Goal: Transaction & Acquisition: Register for event/course

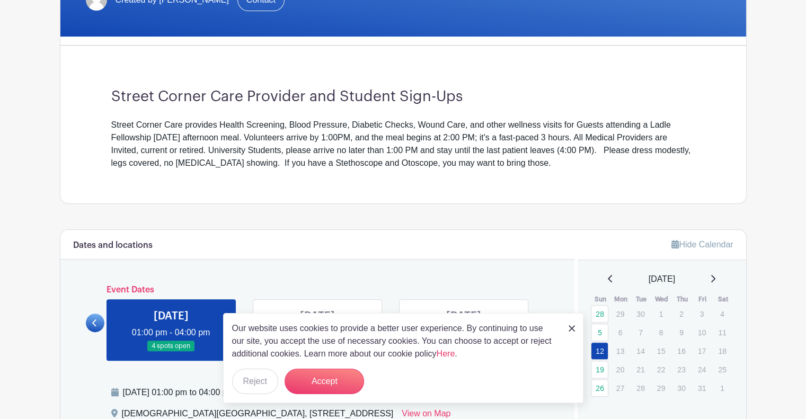
scroll to position [244, 0]
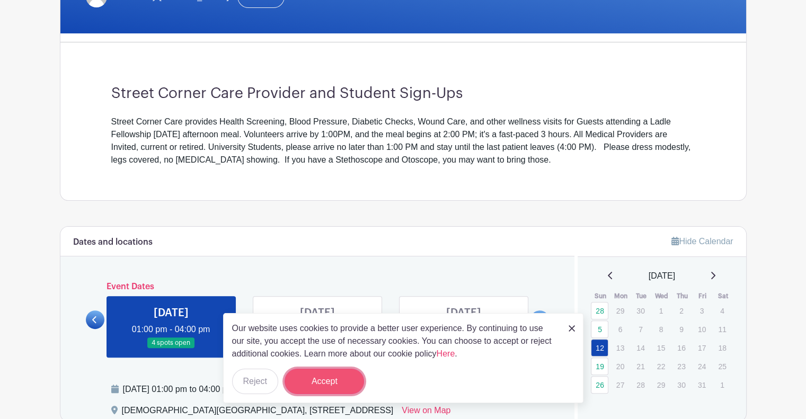
click at [322, 378] on button "Accept" at bounding box center [323, 381] width 79 height 25
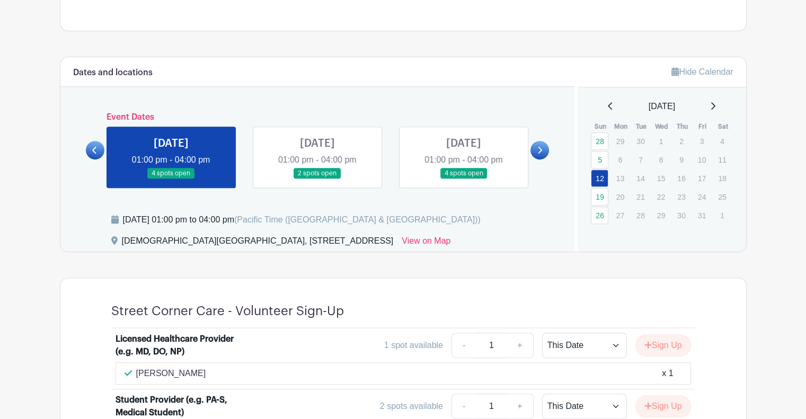
scroll to position [414, 0]
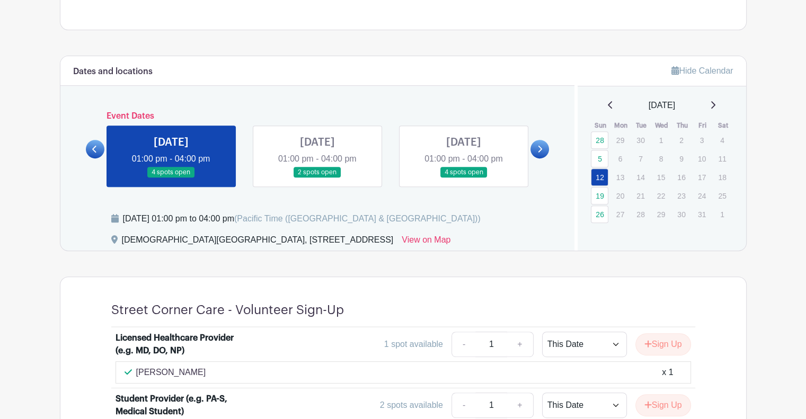
click at [127, 242] on div "[DEMOGRAPHIC_DATA][GEOGRAPHIC_DATA], [STREET_ADDRESS]" at bounding box center [258, 242] width 272 height 17
drag, startPoint x: 127, startPoint y: 242, endPoint x: 398, endPoint y: 249, distance: 271.8
click at [394, 249] on div "[DEMOGRAPHIC_DATA][GEOGRAPHIC_DATA], [STREET_ADDRESS]" at bounding box center [258, 242] width 272 height 17
copy div "[DEMOGRAPHIC_DATA][GEOGRAPHIC_DATA], [STREET_ADDRESS]"
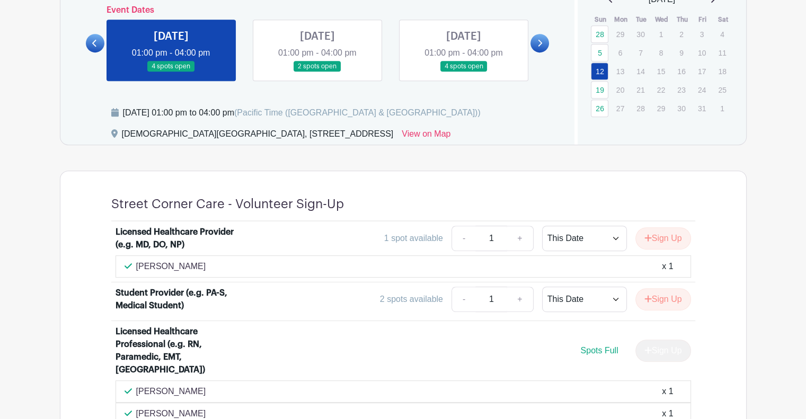
scroll to position [521, 0]
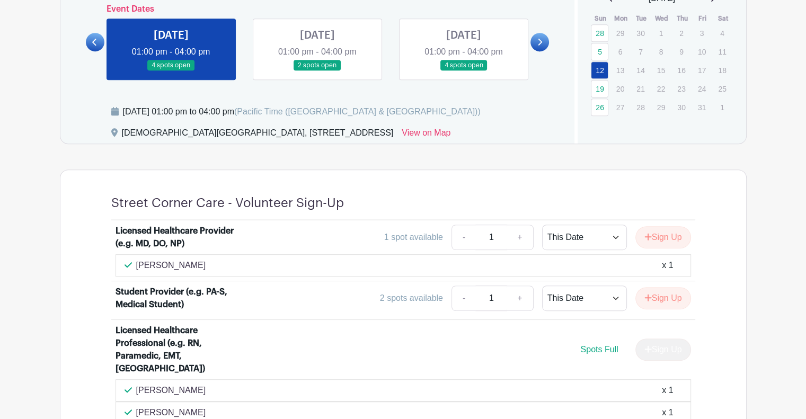
click at [323, 210] on div "Street Corner Care - Volunteer Sign-Up" at bounding box center [403, 207] width 584 height 25
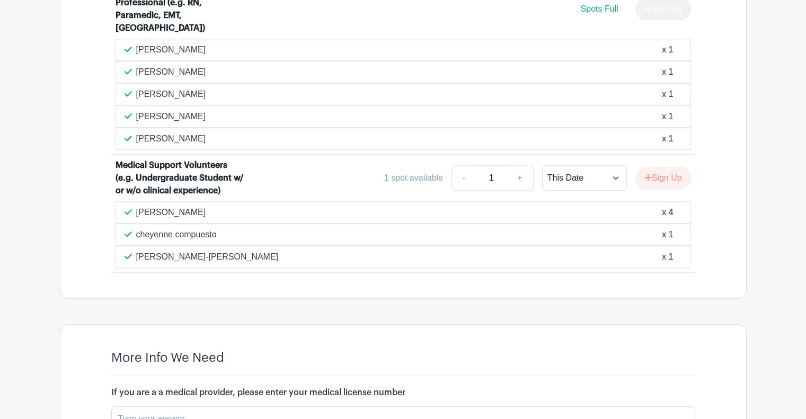
scroll to position [860, 0]
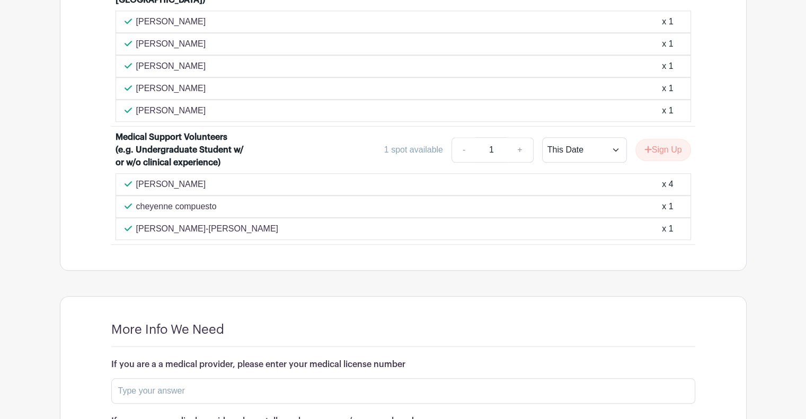
click at [553, 200] on div "cheyenne compuesto x 1" at bounding box center [402, 206] width 557 height 13
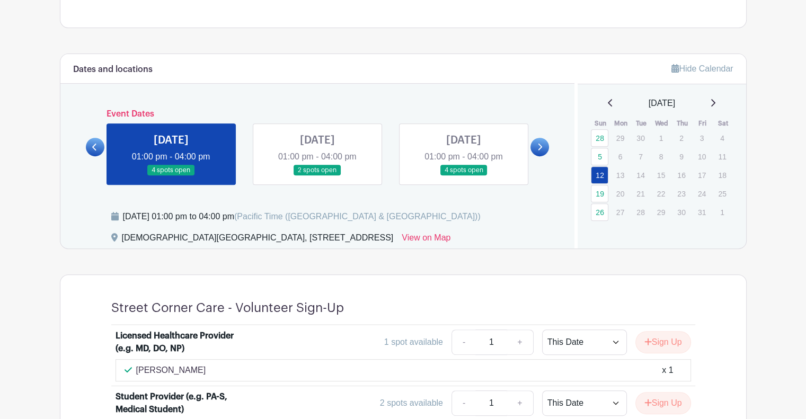
scroll to position [415, 0]
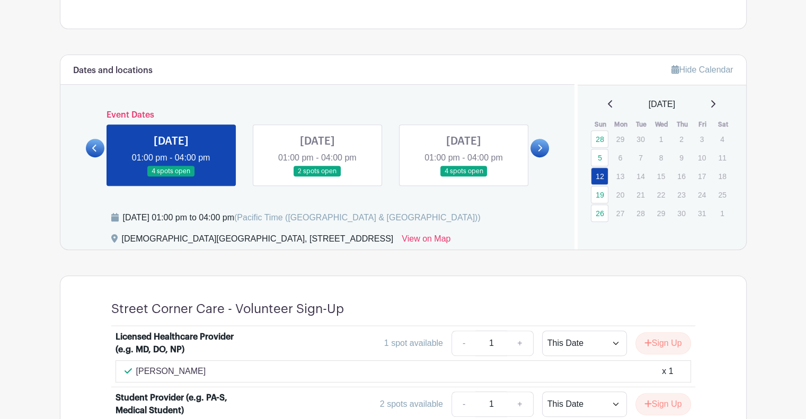
click at [317, 177] on link at bounding box center [317, 177] width 0 height 0
click at [463, 177] on link at bounding box center [463, 177] width 0 height 0
click at [598, 209] on link "26" at bounding box center [599, 212] width 17 height 17
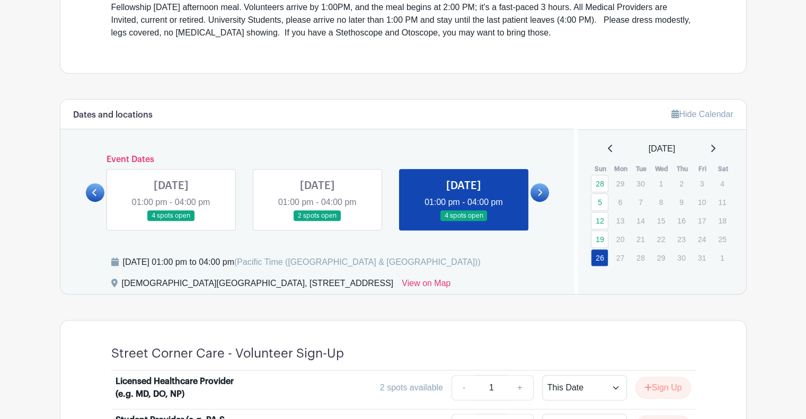
scroll to position [369, 0]
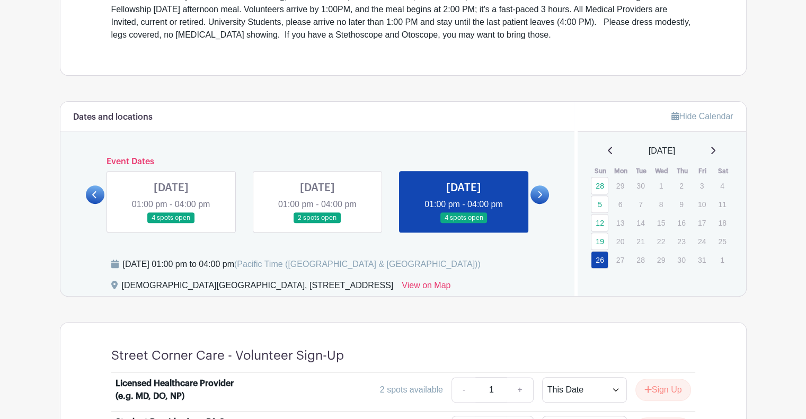
click at [529, 191] on div "[DATE] 01:00 pm - 04:00 pm 4 spots open" at bounding box center [463, 201] width 146 height 61
click at [531, 191] on link at bounding box center [539, 194] width 19 height 19
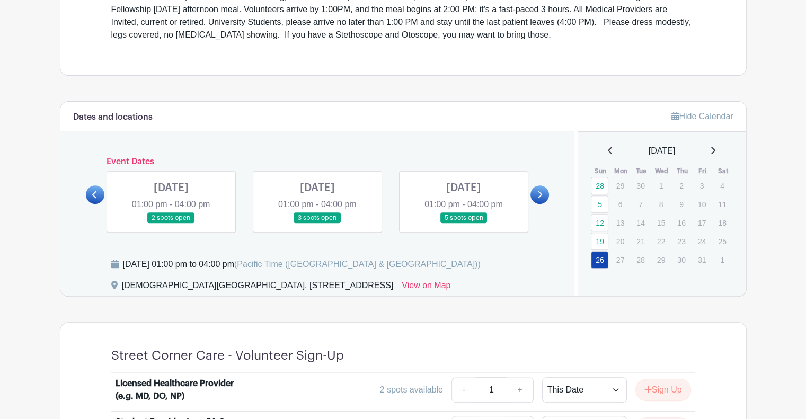
click at [171, 224] on link at bounding box center [171, 224] width 0 height 0
click at [317, 224] on link at bounding box center [317, 224] width 0 height 0
click at [715, 147] on icon at bounding box center [713, 150] width 4 height 7
click at [722, 150] on div "[DATE]" at bounding box center [661, 151] width 143 height 13
click at [709, 148] on div "[DATE]" at bounding box center [661, 151] width 143 height 13
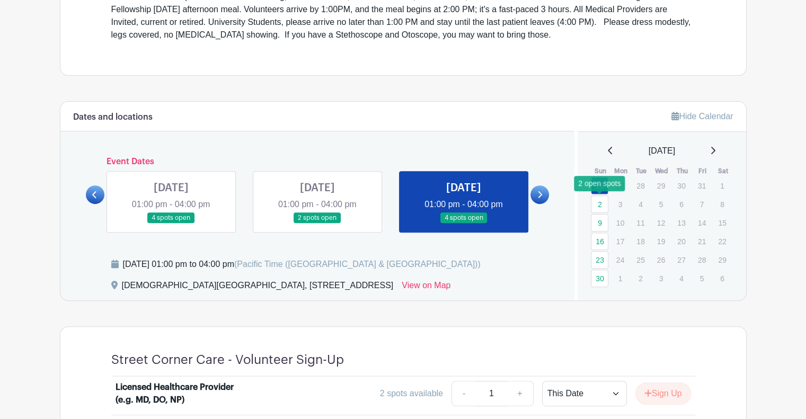
click at [603, 200] on link "2" at bounding box center [599, 203] width 17 height 17
click at [595, 205] on link "2" at bounding box center [599, 203] width 17 height 17
click at [537, 191] on icon at bounding box center [539, 195] width 5 height 8
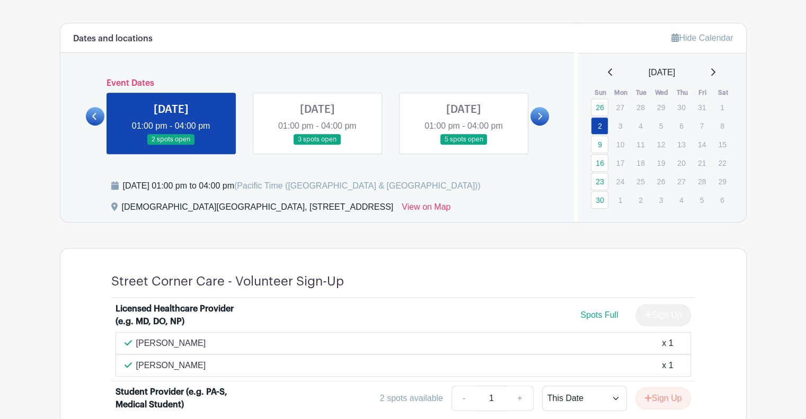
scroll to position [447, 0]
click at [317, 146] on link at bounding box center [317, 146] width 0 height 0
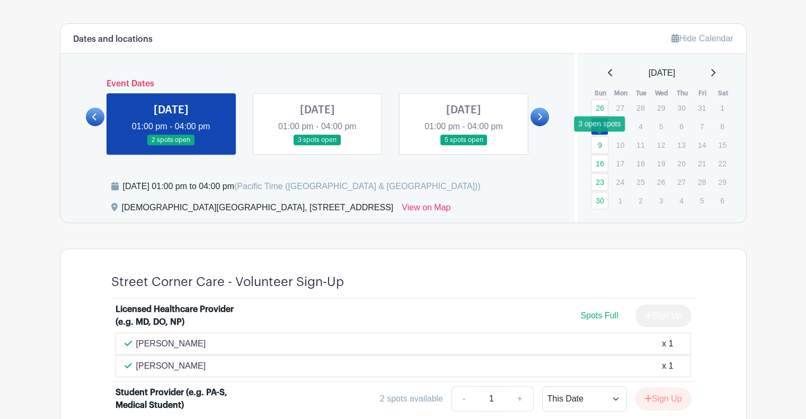
click at [602, 147] on link "9" at bounding box center [599, 144] width 17 height 17
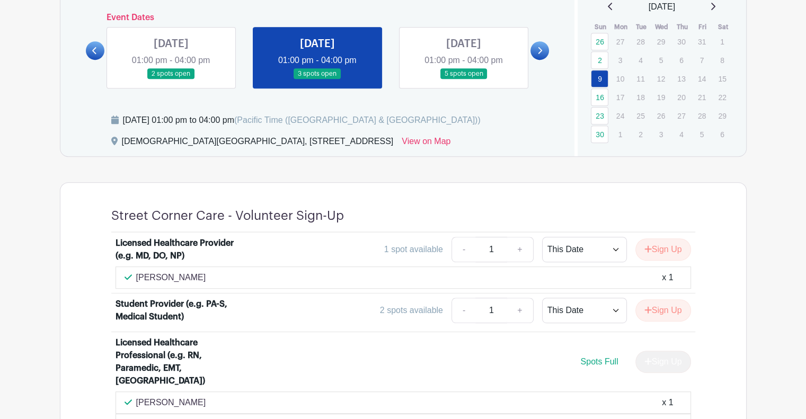
scroll to position [382, 0]
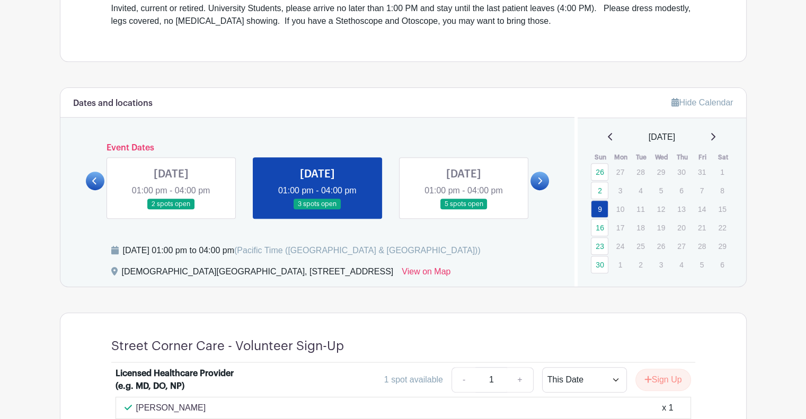
click at [463, 210] on link at bounding box center [463, 210] width 0 height 0
click at [537, 177] on icon at bounding box center [539, 181] width 5 height 8
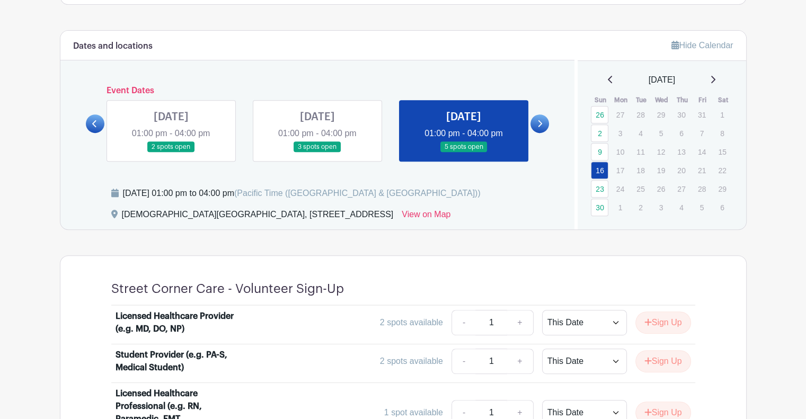
scroll to position [379, 0]
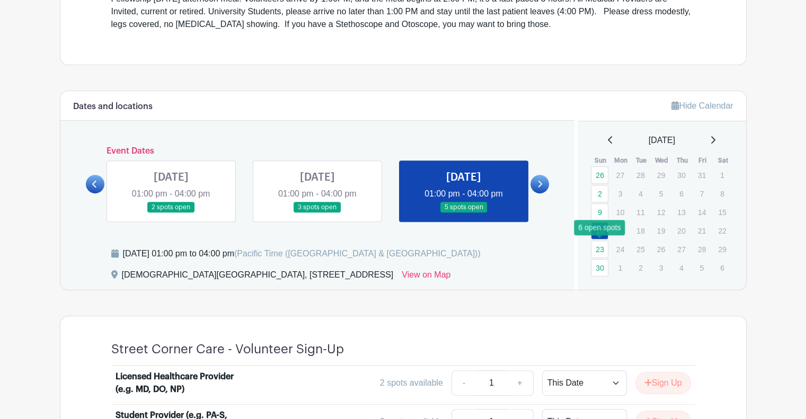
click at [601, 254] on link "23" at bounding box center [599, 248] width 17 height 17
click at [600, 244] on link "23" at bounding box center [599, 248] width 17 height 17
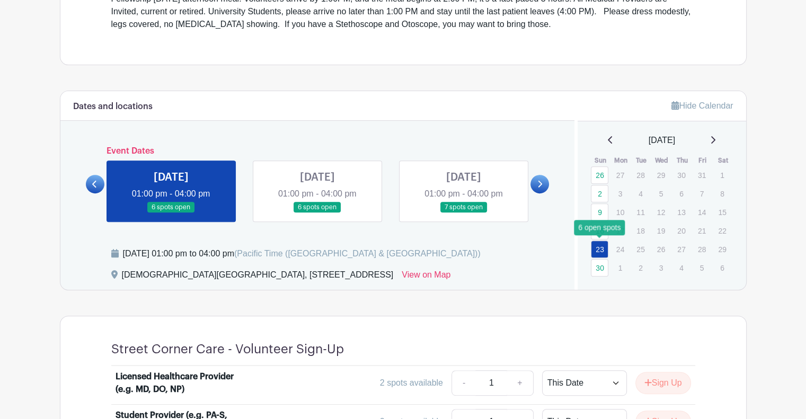
click at [603, 245] on link "23" at bounding box center [599, 248] width 17 height 17
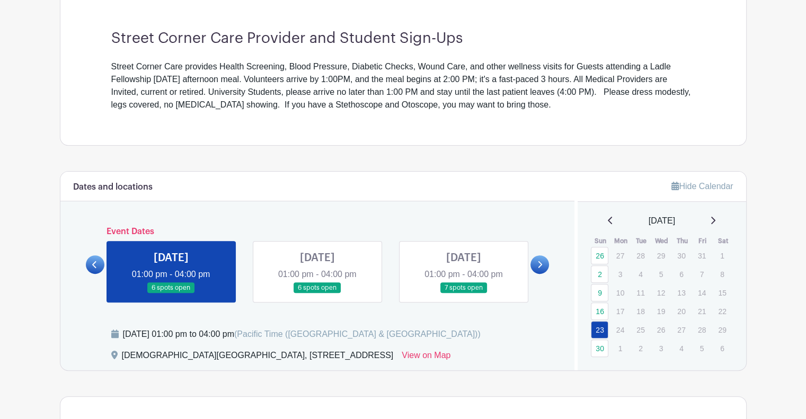
scroll to position [273, 0]
